Goal: Task Accomplishment & Management: Manage account settings

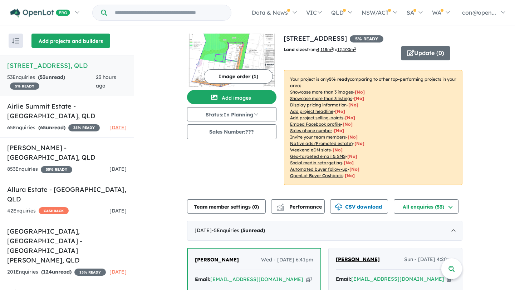
click at [63, 40] on button "Add projects and builders" at bounding box center [70, 41] width 79 height 14
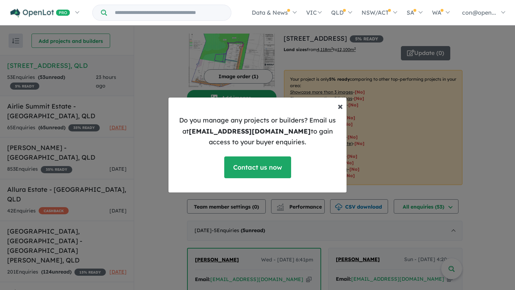
click at [338, 107] on span "×" at bounding box center [340, 106] width 5 height 13
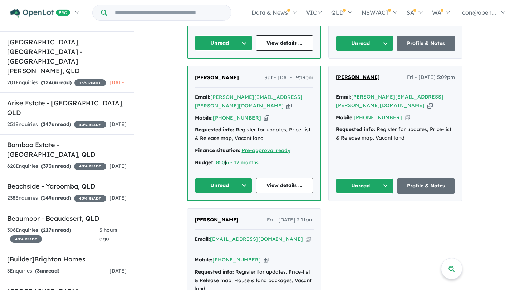
scroll to position [326, 0]
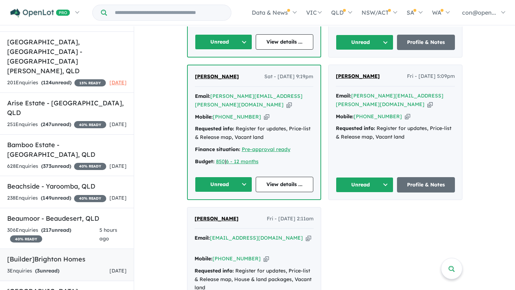
click at [59, 255] on h5 "[Builder] Brighton Homes" at bounding box center [66, 260] width 119 height 10
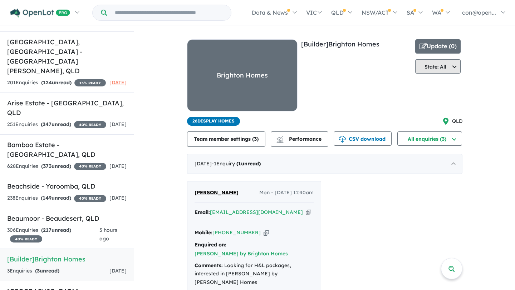
click at [430, 66] on button "State: All" at bounding box center [438, 66] width 46 height 14
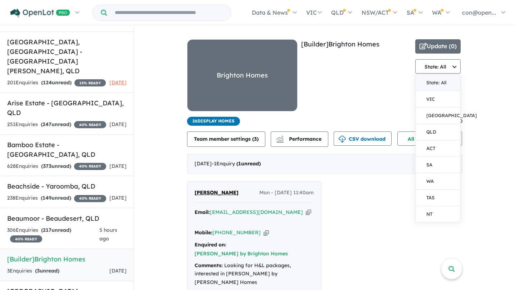
click at [382, 82] on div "[Builder] Brighton Homes" at bounding box center [356, 78] width 111 height 78
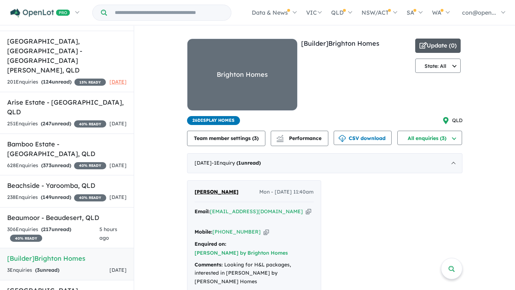
click at [425, 44] on button "Update ( 0 )" at bounding box center [438, 46] width 46 height 14
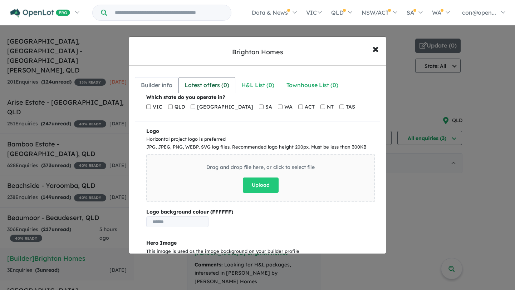
click at [205, 87] on div "Latest offers ( 0 )" at bounding box center [207, 85] width 45 height 10
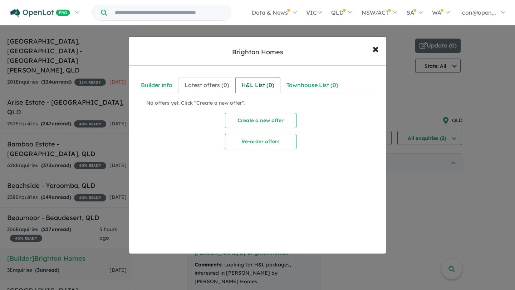
click at [265, 89] on div "H&L List ( 0 )" at bounding box center [257, 85] width 33 height 10
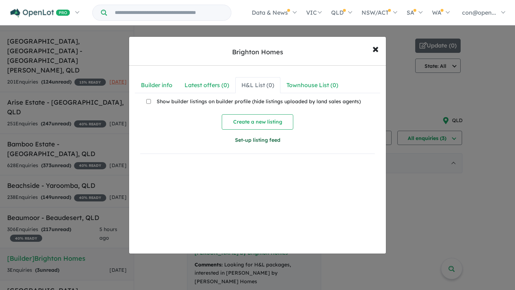
click at [250, 141] on button "Set-up listing feed" at bounding box center [257, 140] width 117 height 15
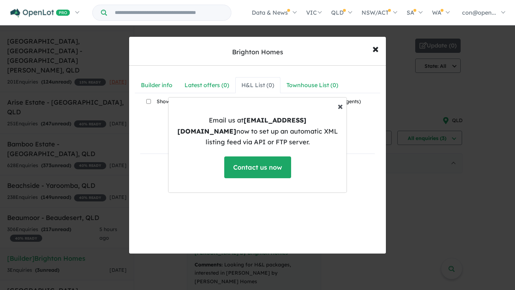
click at [342, 111] on span "×" at bounding box center [340, 106] width 5 height 13
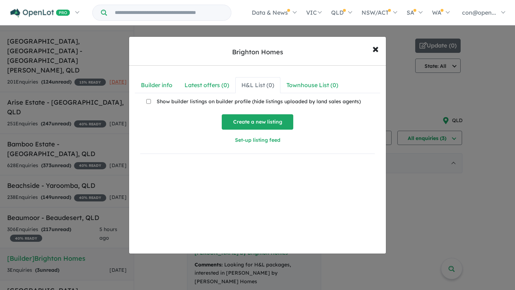
click at [260, 120] on button "Create a new listing" at bounding box center [258, 121] width 72 height 15
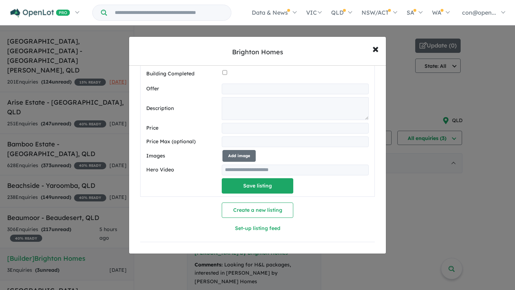
scroll to position [333, 0]
click at [249, 231] on button "Set-up listing feed" at bounding box center [257, 228] width 117 height 15
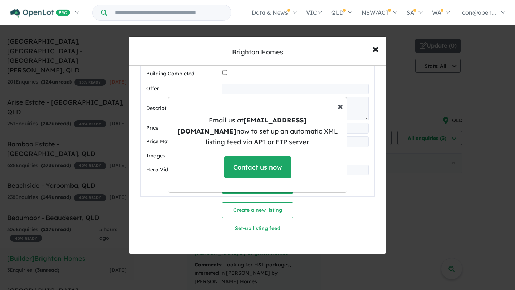
click at [341, 112] on span "×" at bounding box center [340, 106] width 5 height 13
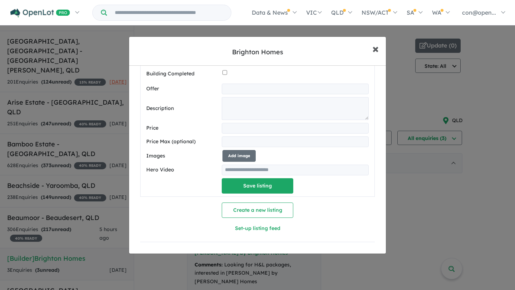
click at [376, 47] on span "×" at bounding box center [375, 48] width 6 height 15
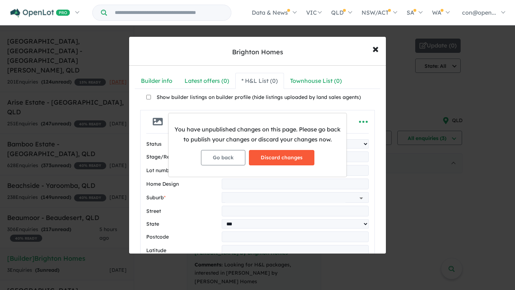
click at [265, 160] on button "Discard changes" at bounding box center [281, 157] width 65 height 15
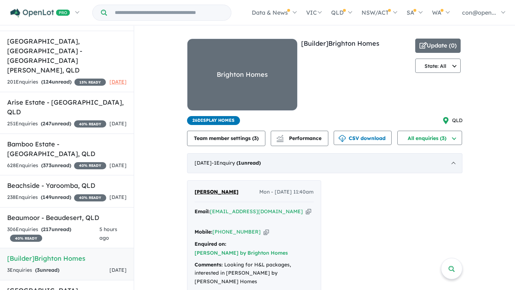
scroll to position [0, 0]
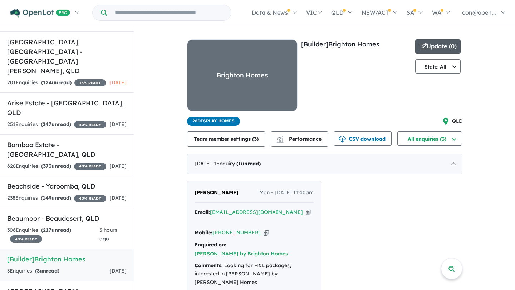
click at [427, 47] on button "Update ( 0 )" at bounding box center [438, 46] width 46 height 14
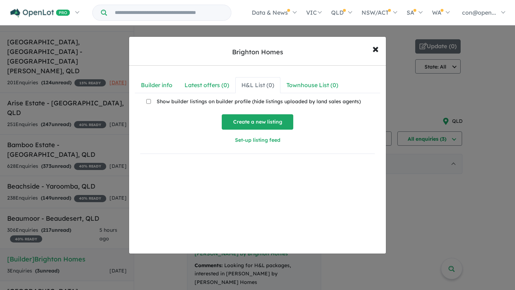
click at [258, 120] on button "Create a new listing" at bounding box center [258, 121] width 72 height 15
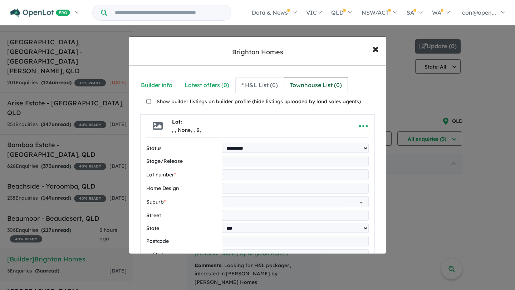
click at [318, 84] on div "Townhouse List ( 0 )" at bounding box center [316, 85] width 52 height 10
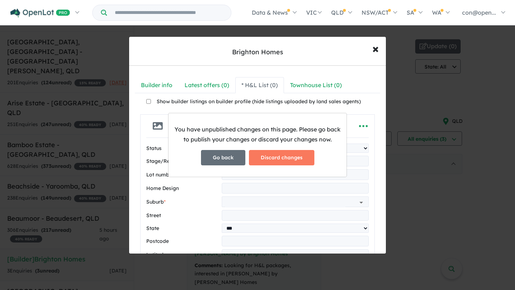
click at [231, 153] on button "Go back" at bounding box center [223, 157] width 44 height 15
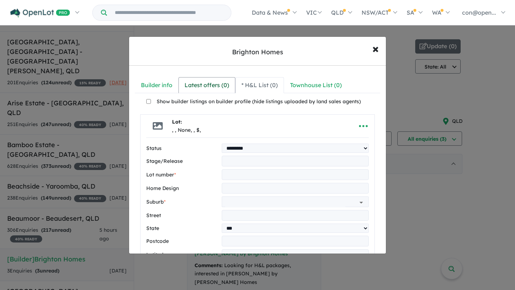
click at [223, 90] on link "Latest offers ( 0 )" at bounding box center [206, 85] width 57 height 16
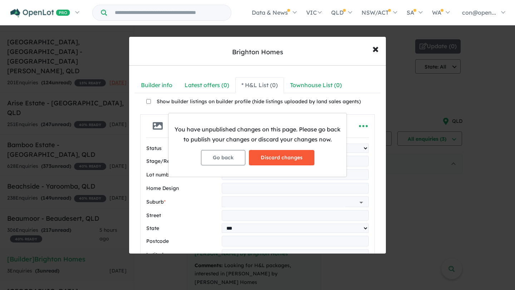
click at [268, 160] on button "Discard changes" at bounding box center [281, 157] width 65 height 15
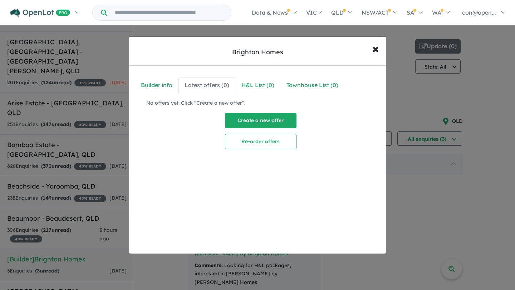
click at [245, 119] on button "Create a new offer" at bounding box center [261, 120] width 72 height 15
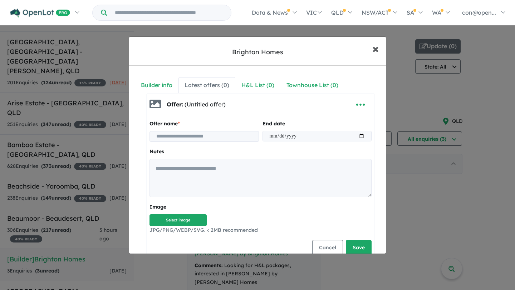
click at [376, 47] on span "×" at bounding box center [375, 48] width 6 height 15
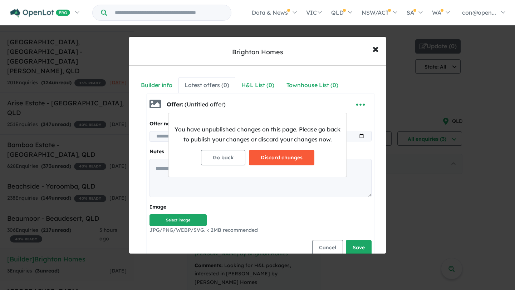
click at [286, 158] on button "Discard changes" at bounding box center [281, 157] width 65 height 15
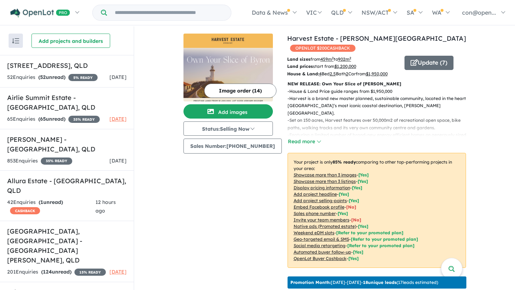
click at [218, 11] on input "Try estate name, suburb, builder or developer" at bounding box center [168, 12] width 121 height 15
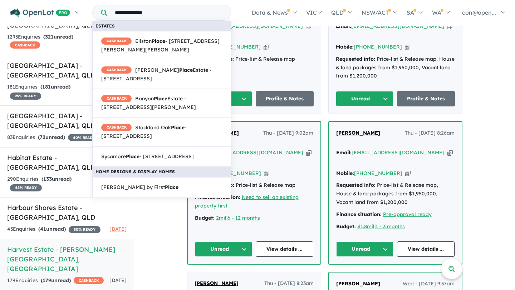
click at [121, 14] on input "**********" at bounding box center [168, 12] width 121 height 15
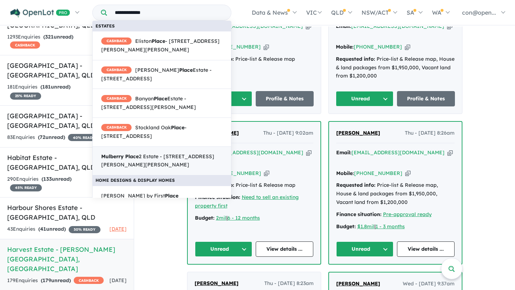
type input "**********"
click at [162, 159] on span "[GEOGRAPHIC_DATA] - [STREET_ADDRESS][PERSON_NAME][PERSON_NAME]" at bounding box center [161, 161] width 121 height 17
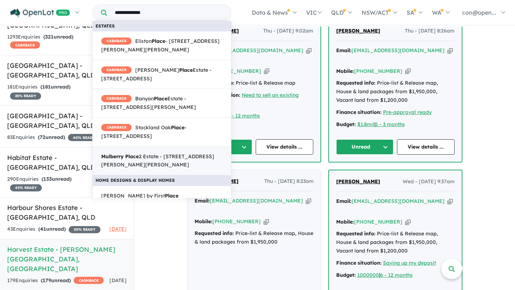
scroll to position [520, 0]
